Goal: Navigation & Orientation: Find specific page/section

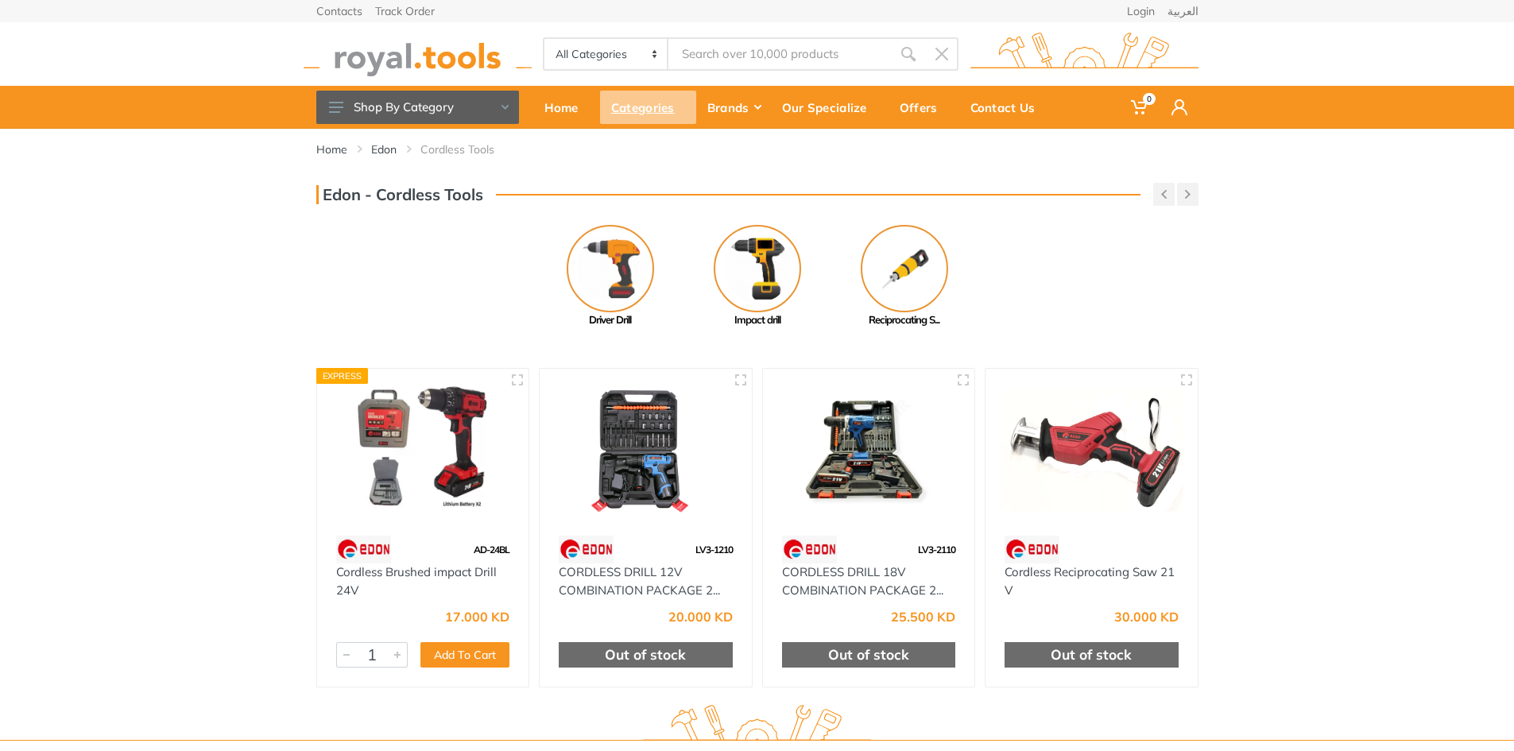
click at [656, 112] on div "Categories" at bounding box center [648, 107] width 96 height 33
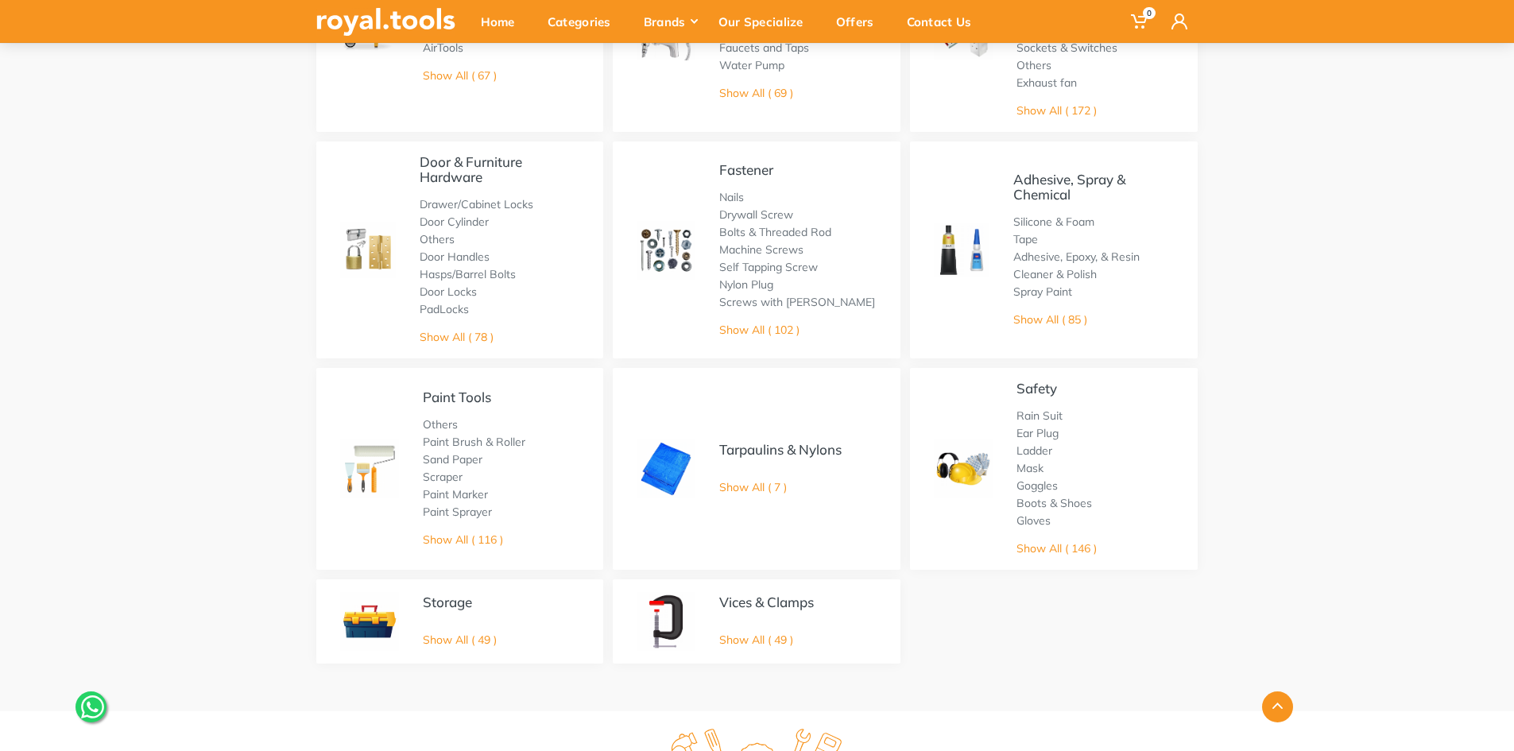
scroll to position [688, 0]
